Goal: Navigation & Orientation: Understand site structure

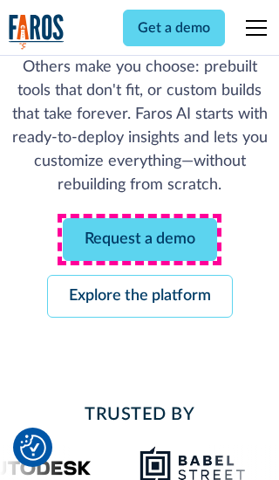
click at [140, 239] on link "Request a demo" at bounding box center [140, 239] width 154 height 43
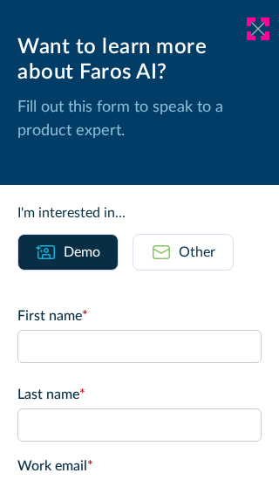
click at [258, 29] on icon at bounding box center [258, 28] width 14 height 13
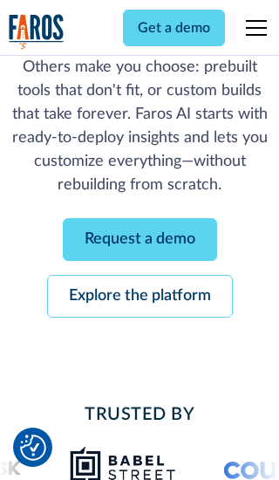
scroll to position [266, 0]
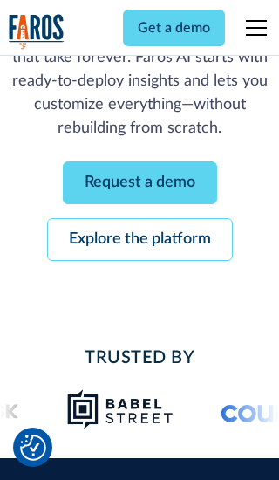
click at [140, 239] on link "Explore the platform" at bounding box center [140, 239] width 186 height 43
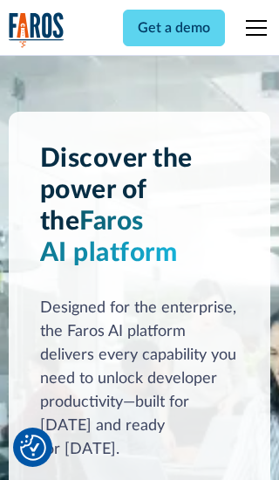
scroll to position [13107, 0]
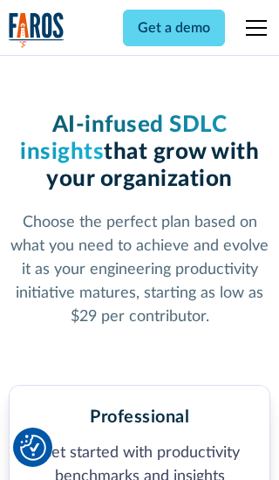
scroll to position [2704, 0]
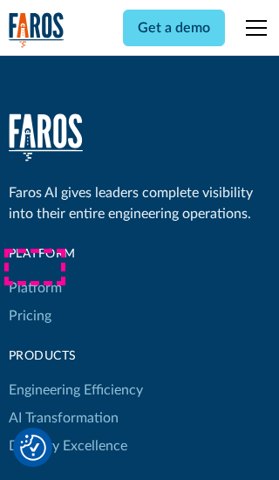
click at [34, 274] on link "Platform" at bounding box center [35, 288] width 53 height 28
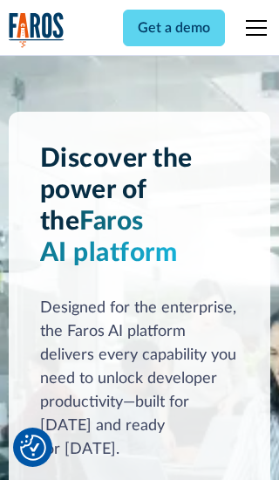
scroll to position [13667, 0]
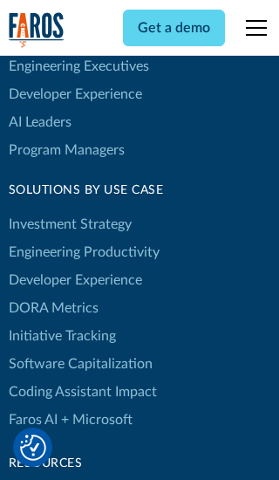
click at [52, 294] on link "DORA Metrics" at bounding box center [54, 308] width 90 height 28
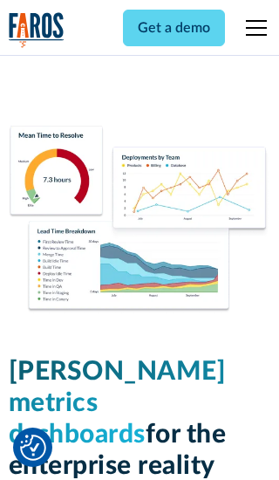
scroll to position [7640, 0]
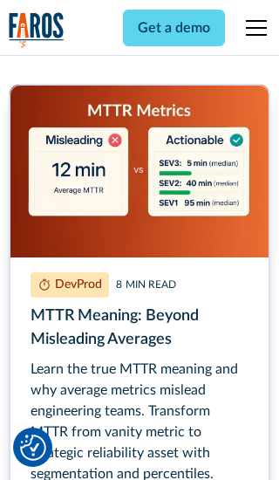
scroll to position [7892, 0]
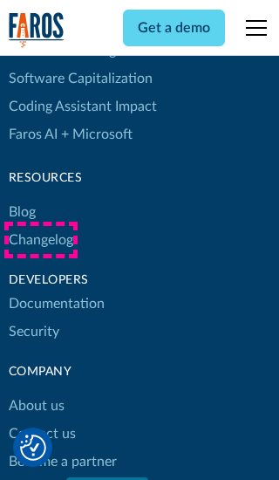
click at [40, 240] on link "Changelog" at bounding box center [41, 240] width 65 height 28
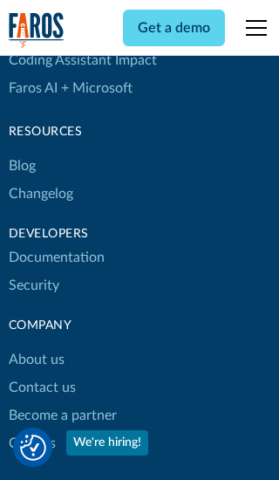
scroll to position [21076, 0]
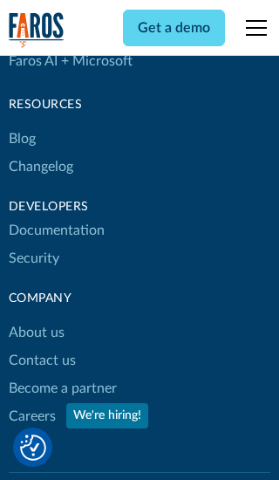
click at [36, 318] on link "About us" at bounding box center [37, 332] width 56 height 28
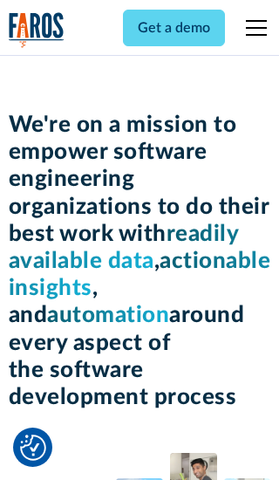
scroll to position [6017, 0]
